Goal: Information Seeking & Learning: Check status

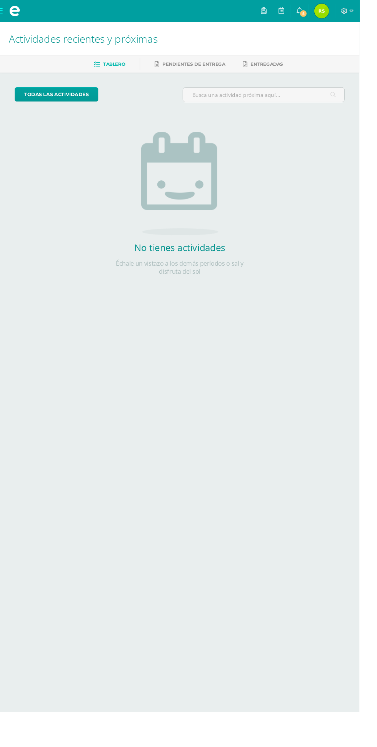
click at [345, 10] on img at bounding box center [337, 11] width 15 height 15
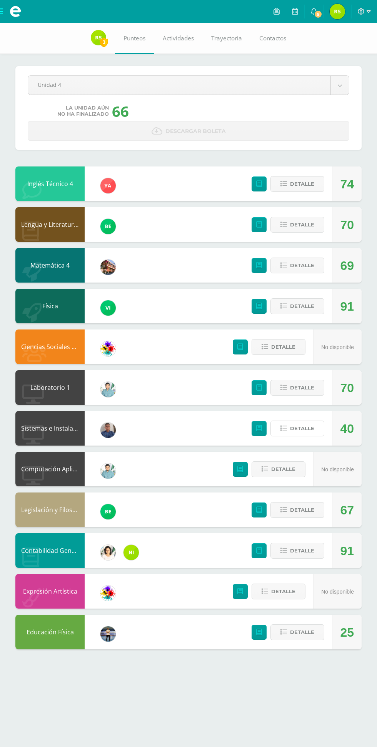
click at [295, 422] on span "Detalle" at bounding box center [302, 429] width 24 height 14
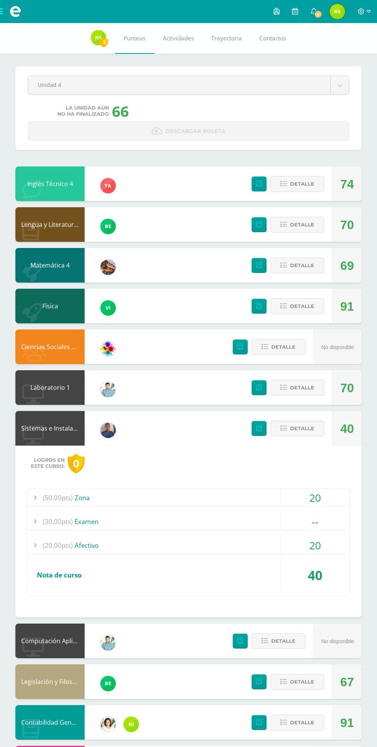
click at [324, 500] on div "20" at bounding box center [314, 497] width 69 height 17
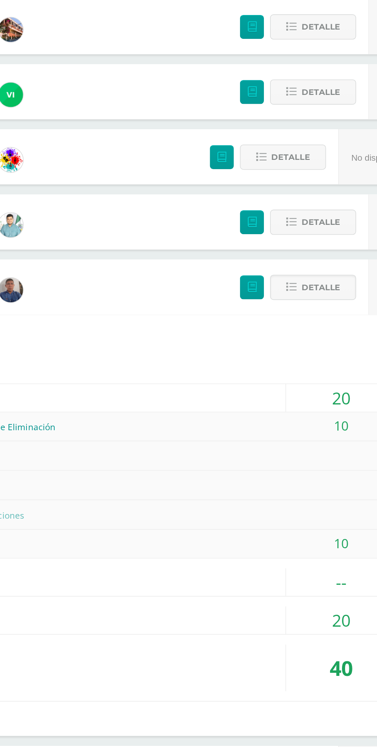
scroll to position [2, 0]
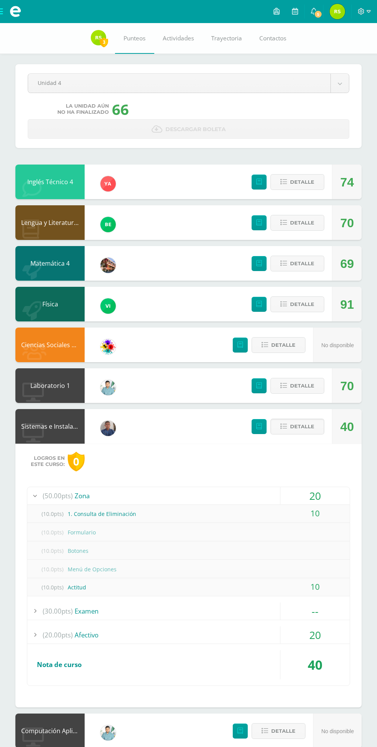
click at [312, 426] on span "Detalle" at bounding box center [302, 427] width 24 height 14
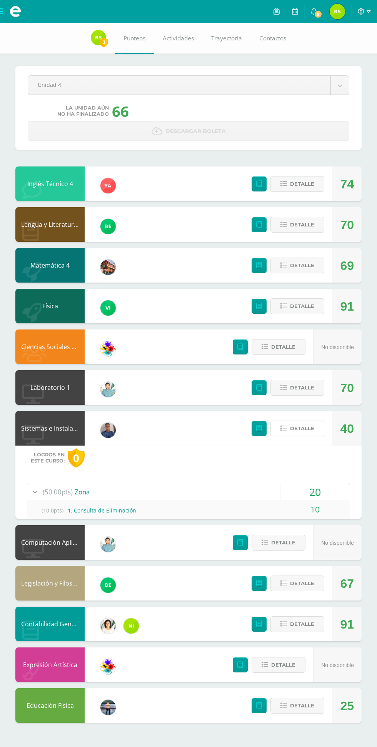
scroll to position [0, 0]
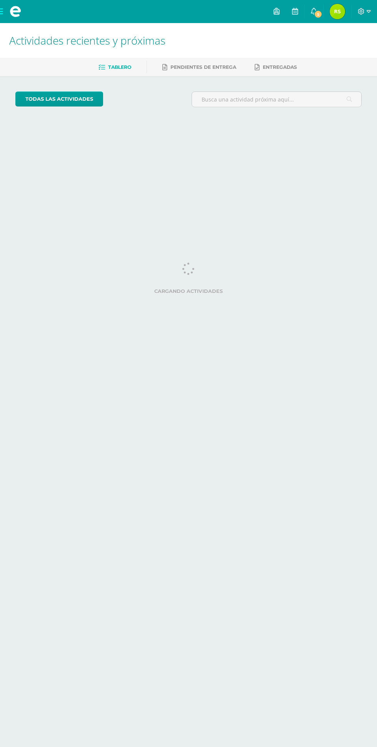
click at [347, 11] on span "Reyna Mishel Mi Perfil" at bounding box center [337, 11] width 18 height 15
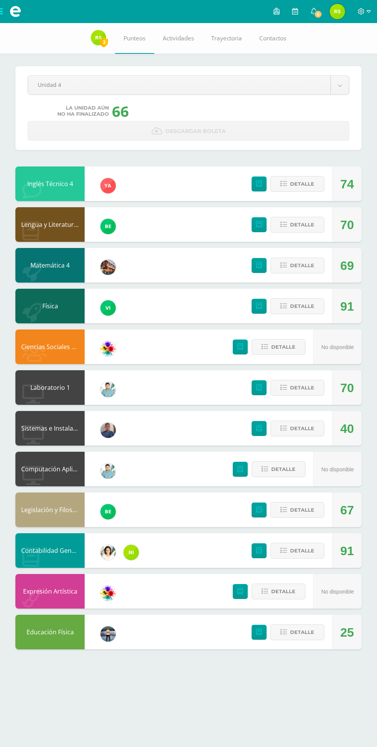
click at [257, 82] on body "Mis cursos Archivos Cerrar panel Ciencias Sociales y Formación Ciudadana 4 Cuar…" at bounding box center [188, 332] width 377 height 665
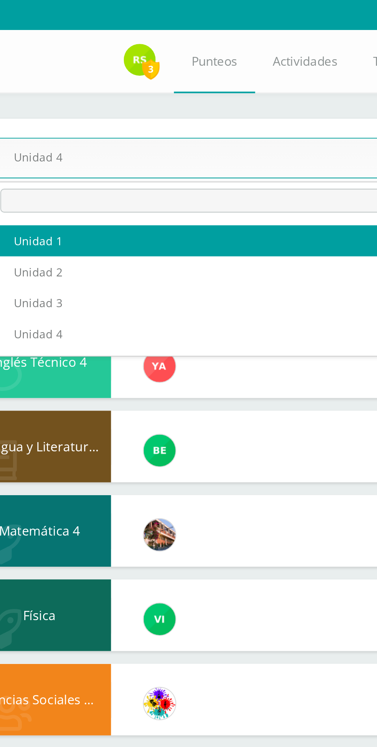
select select "Unidad 1"
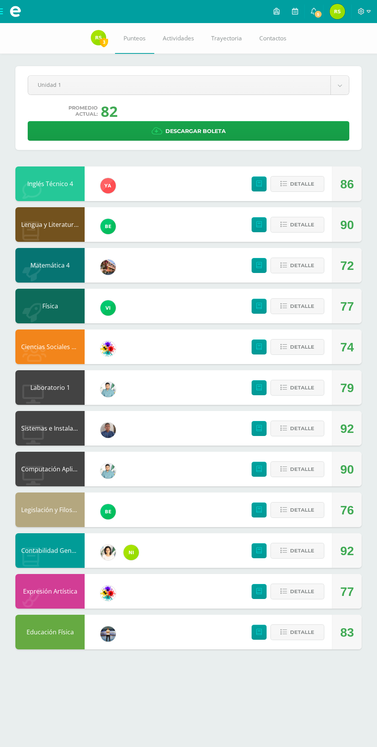
click at [235, 90] on body "Mis cursos Archivos Cerrar panel Ciencias Sociales y Formación Ciudadana 4 Cuar…" at bounding box center [188, 332] width 377 height 665
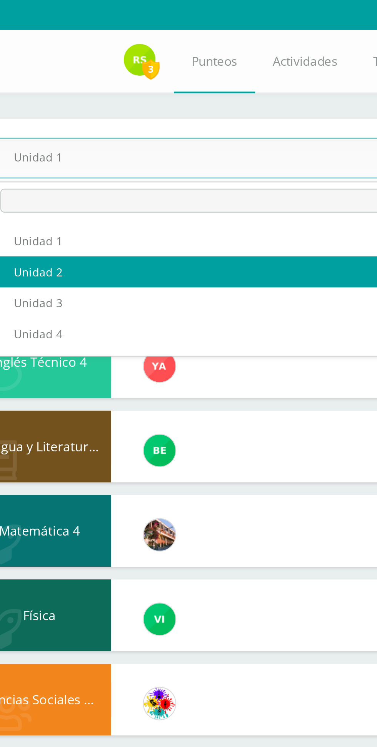
select select "Unidad 2"
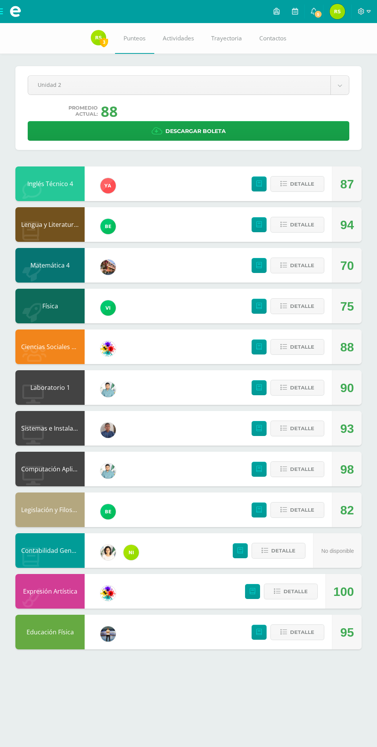
click at [269, 92] on body "Mis cursos Archivos Cerrar panel Ciencias Sociales y Formación Ciudadana 4 Cuar…" at bounding box center [188, 332] width 377 height 665
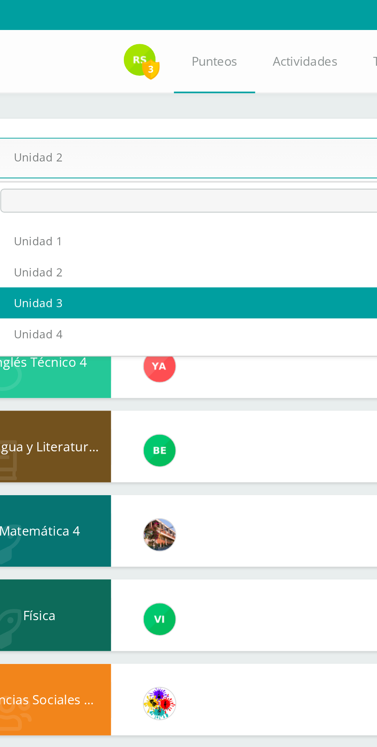
select select "Unidad 3"
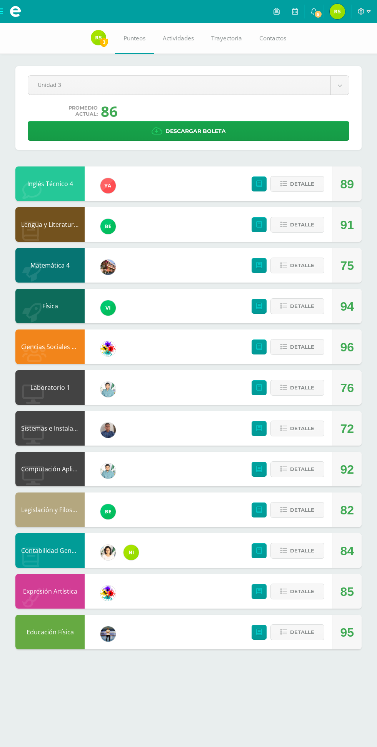
click at [278, 84] on body "Mis cursos Archivos Cerrar panel Ciencias Sociales y Formación Ciudadana 4 Cuar…" at bounding box center [188, 332] width 377 height 665
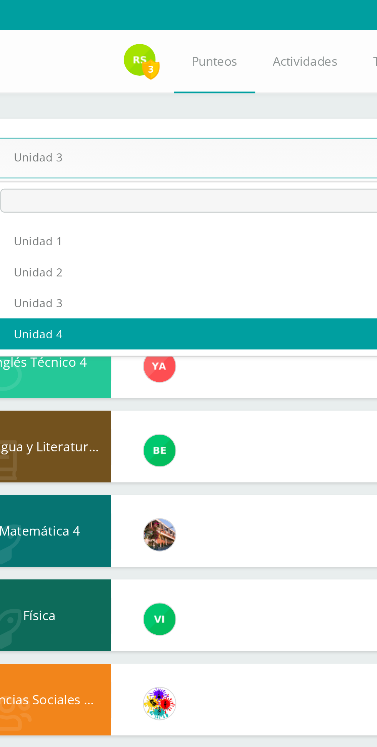
select select "Unidad 4"
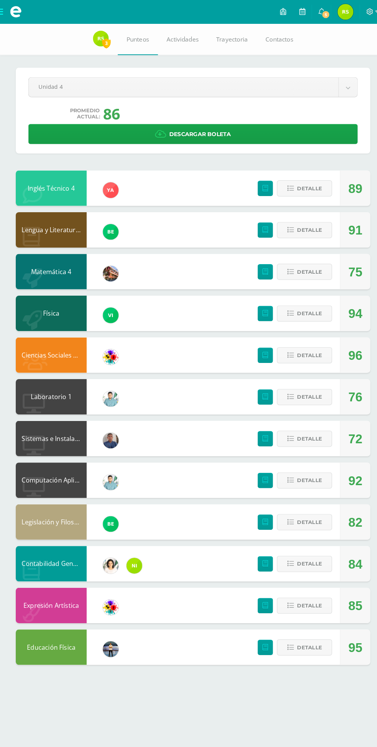
click at [310, 11] on link "5" at bounding box center [314, 11] width 18 height 23
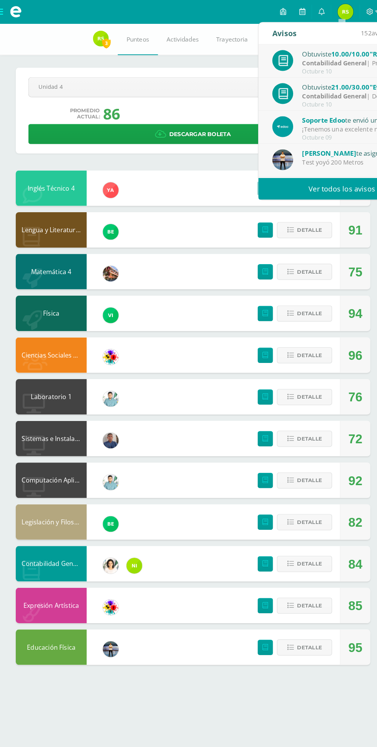
click at [313, 161] on div "Test yoyó 200 Metros" at bounding box center [348, 158] width 107 height 9
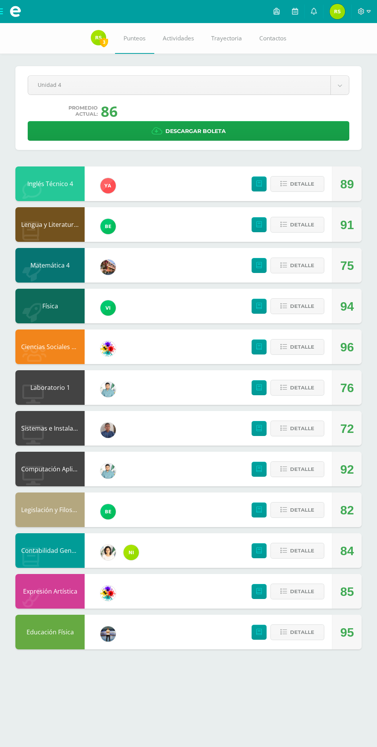
click at [336, 13] on img at bounding box center [337, 11] width 15 height 15
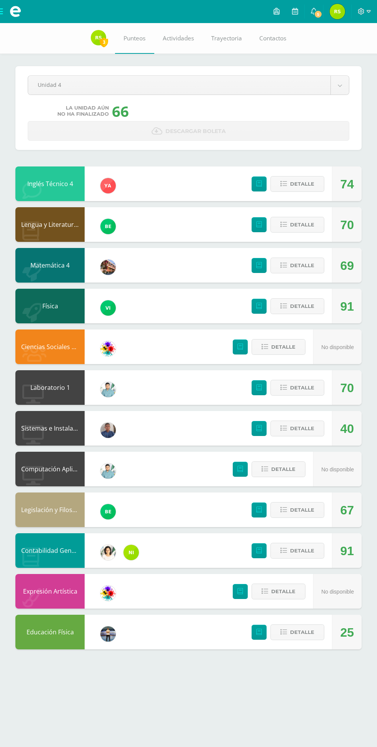
click at [287, 77] on body "Mis cursos Archivos Cerrar panel Ciencias Sociales y Formación Ciudadana 4 Cuar…" at bounding box center [188, 332] width 377 height 665
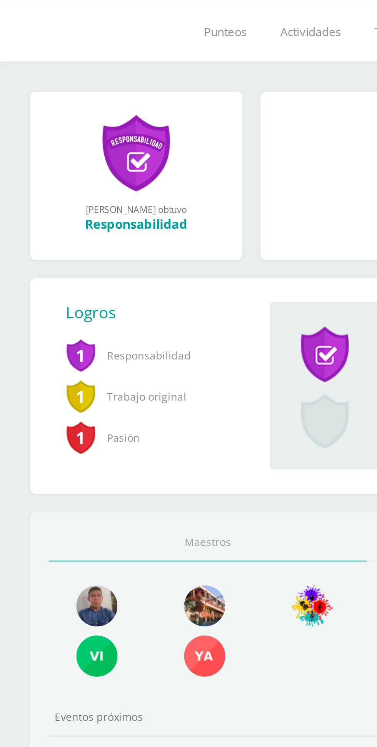
click at [92, 326] on span "Trabajo original" at bounding box center [80, 323] width 93 height 21
